Goal: Information Seeking & Learning: Learn about a topic

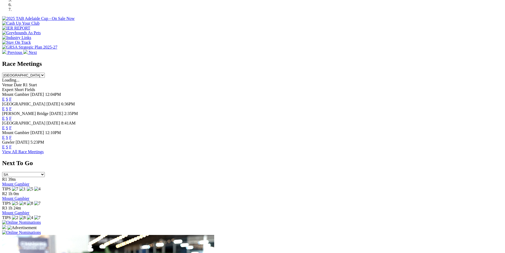
scroll to position [216, 0]
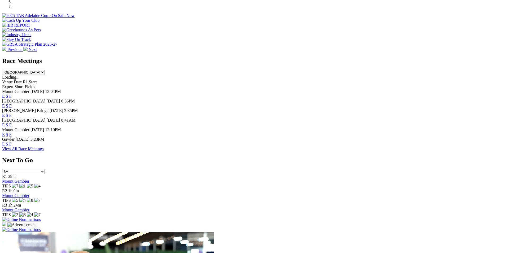
click at [12, 103] on link "F" at bounding box center [10, 105] width 2 height 5
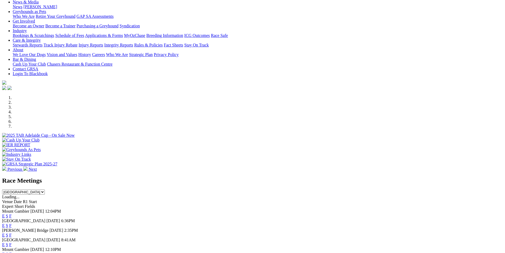
scroll to position [107, 0]
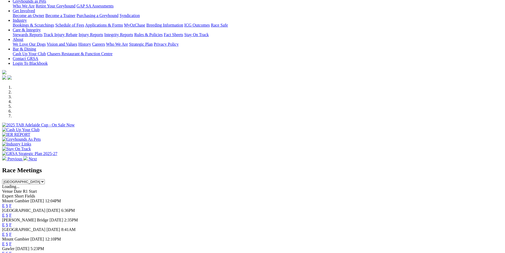
click at [12, 222] on link "F" at bounding box center [10, 224] width 2 height 5
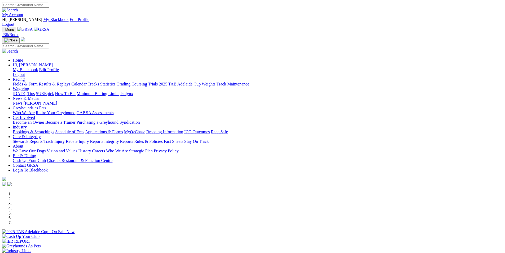
scroll to position [107, 0]
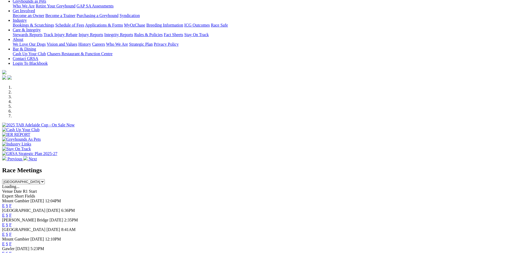
click at [12, 232] on link "F" at bounding box center [10, 234] width 2 height 5
